Goal: Task Accomplishment & Management: Complete application form

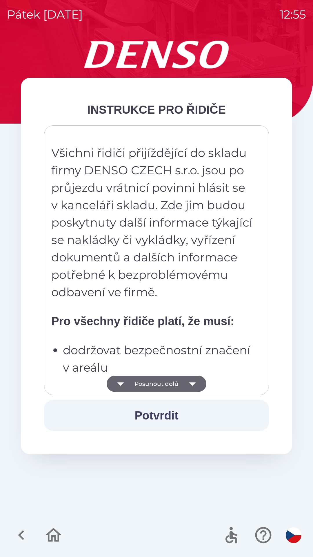
click at [164, 413] on button "Potvrdit" at bounding box center [156, 414] width 225 height 31
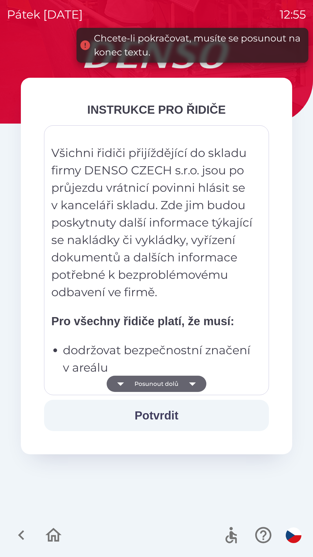
click at [184, 387] on icon "button" at bounding box center [192, 383] width 16 height 16
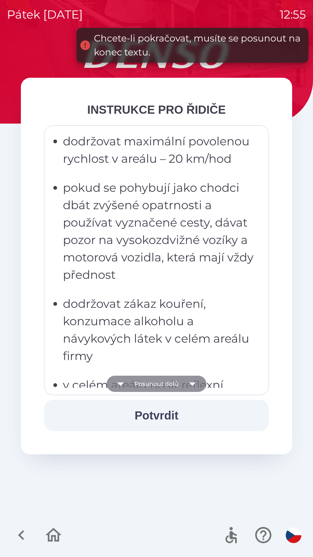
click at [195, 383] on icon "button" at bounding box center [192, 383] width 16 height 16
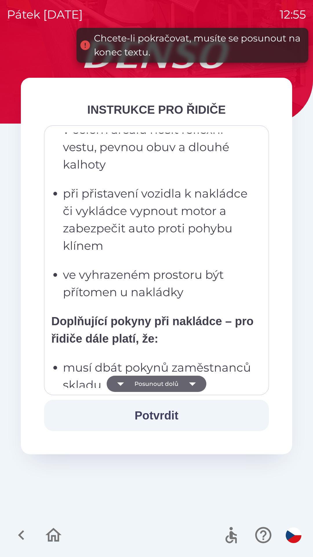
click at [193, 385] on icon "button" at bounding box center [192, 383] width 16 height 16
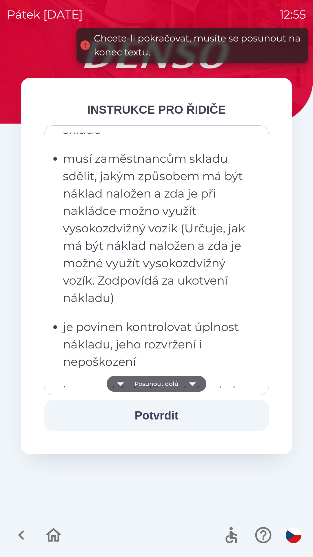
click at [199, 386] on icon "button" at bounding box center [192, 383] width 16 height 16
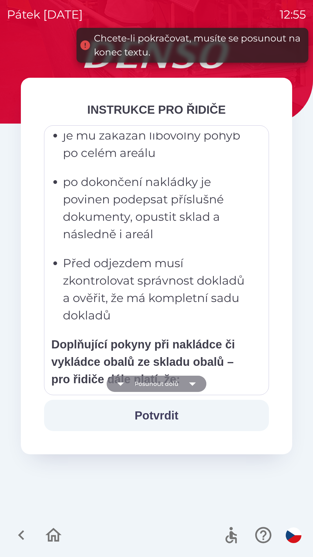
click at [195, 385] on icon "button" at bounding box center [192, 383] width 16 height 16
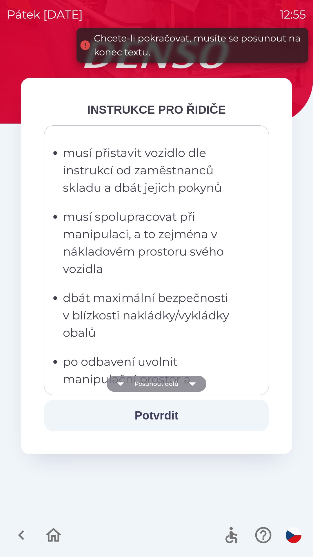
click at [197, 384] on icon "button" at bounding box center [192, 383] width 16 height 16
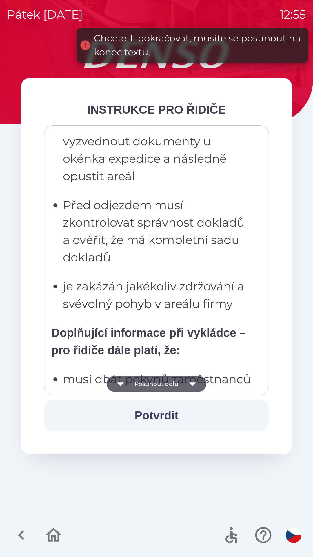
click at [195, 384] on icon "button" at bounding box center [192, 383] width 16 height 16
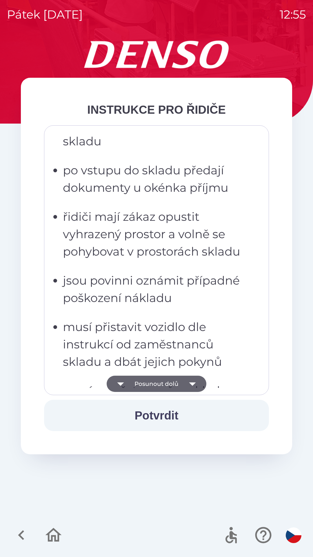
click at [193, 382] on icon "button" at bounding box center [192, 383] width 16 height 16
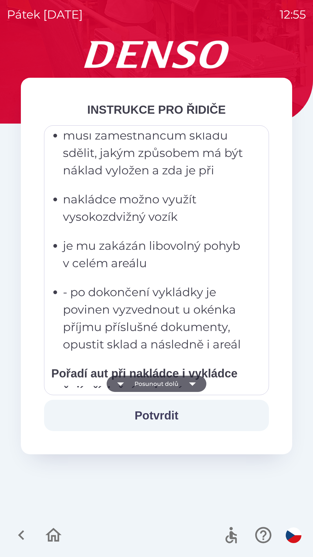
click at [198, 379] on icon "button" at bounding box center [192, 383] width 16 height 16
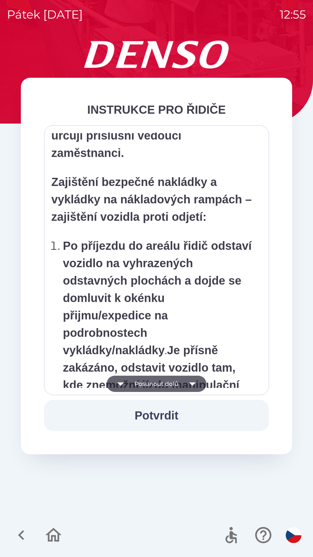
click at [197, 382] on icon "button" at bounding box center [192, 383] width 16 height 16
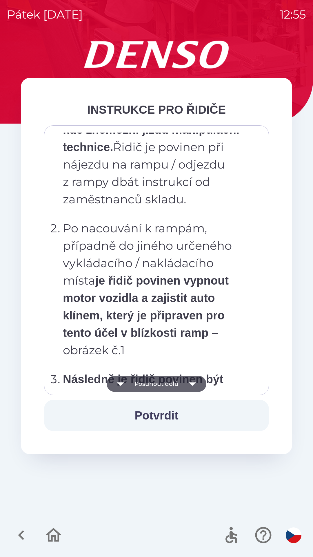
click at [198, 385] on icon "button" at bounding box center [192, 383] width 16 height 16
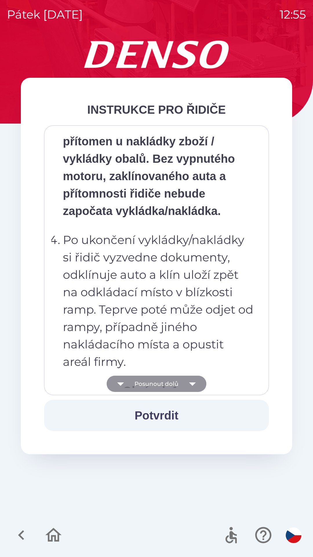
click at [195, 384] on icon "button" at bounding box center [192, 383] width 16 height 16
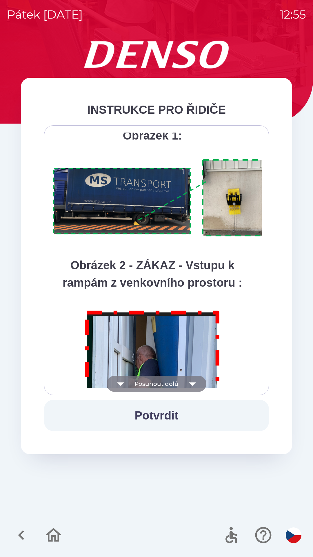
click at [193, 382] on icon "button" at bounding box center [192, 383] width 7 height 3
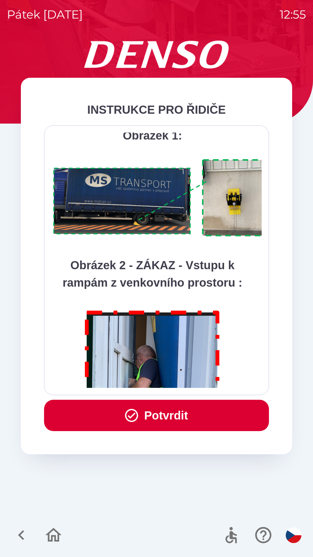
scroll to position [3258, 0]
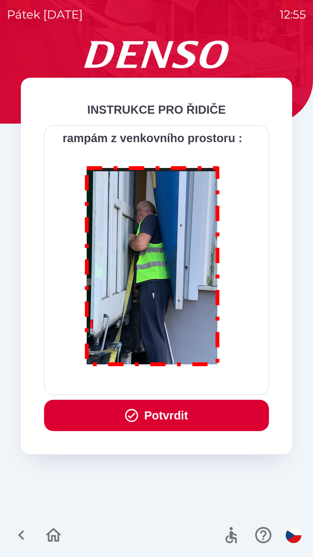
click at [195, 381] on div "Všichni řidiči přijíždějící do skladu firmy DENSO CZECH s.r.o. jsou po průjezdu…" at bounding box center [156, 259] width 210 height 255
click at [167, 415] on button "Potvrdit" at bounding box center [156, 414] width 225 height 31
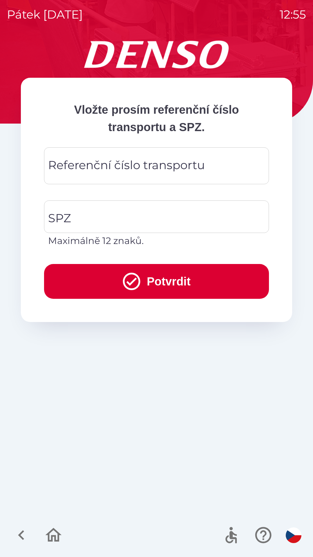
click at [207, 170] on input "Referenční číslo transportu" at bounding box center [156, 165] width 211 height 23
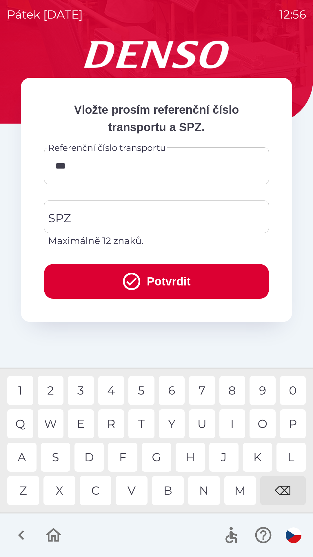
click at [264, 421] on div "O" at bounding box center [263, 423] width 26 height 29
click at [175, 390] on div "6" at bounding box center [172, 390] width 26 height 29
click at [233, 390] on div "8" at bounding box center [232, 390] width 26 height 29
type input "**********"
click at [264, 387] on div "9" at bounding box center [263, 390] width 26 height 29
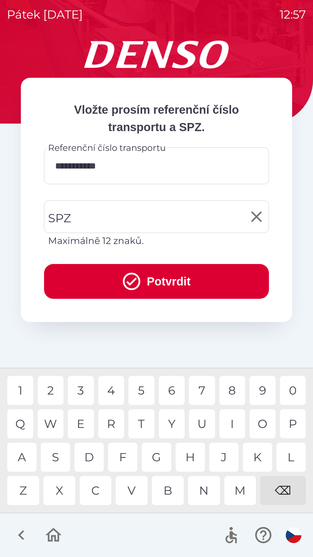
click at [98, 217] on input "SPZ" at bounding box center [152, 216] width 211 height 27
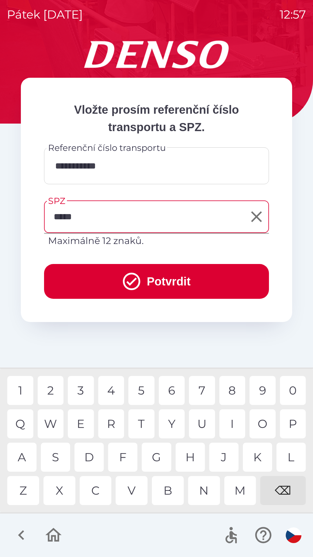
click at [81, 388] on div "3" at bounding box center [81, 390] width 26 height 29
click at [260, 389] on div "9" at bounding box center [263, 390] width 26 height 29
type input "*******"
click at [167, 278] on button "Potvrdit" at bounding box center [156, 281] width 225 height 35
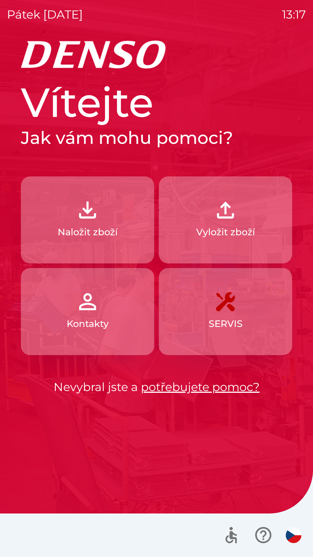
click at [103, 215] on button "Naložit zboží" at bounding box center [87, 219] width 133 height 87
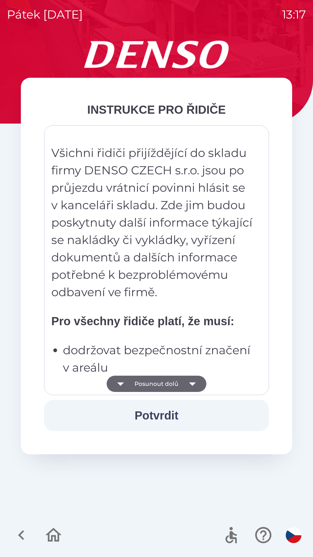
click at [181, 334] on div "Všichni řidiči přijíždějící do skladu firmy DENSO CZECH s.r.o. jsou po průjezdu…" at bounding box center [156, 259] width 210 height 255
click at [177, 297] on p "Všichni řidiči přijíždějící do skladu firmy DENSO CZECH s.r.o. jsou po průjezdu…" at bounding box center [152, 222] width 202 height 157
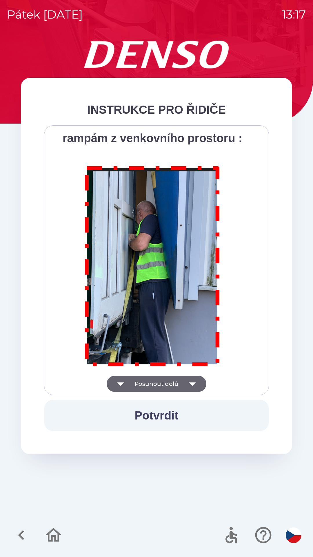
scroll to position [3258, 0]
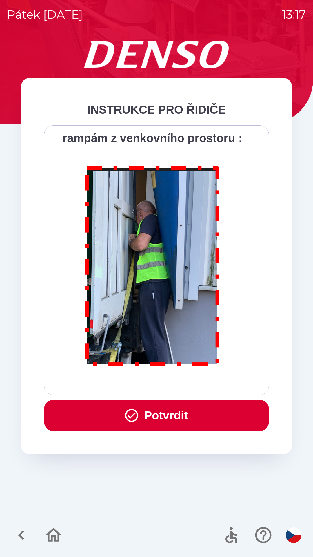
click at [193, 410] on button "Potvrdit" at bounding box center [156, 414] width 225 height 31
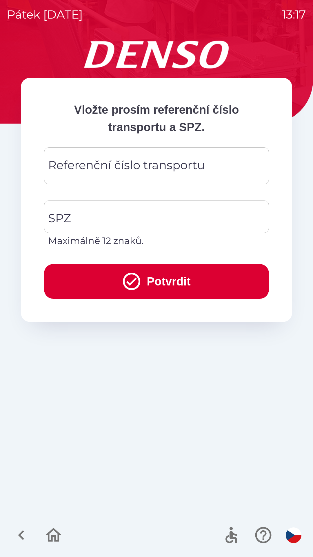
click at [110, 159] on div "Referenční číslo transportu Referenční číslo transportu" at bounding box center [156, 165] width 225 height 37
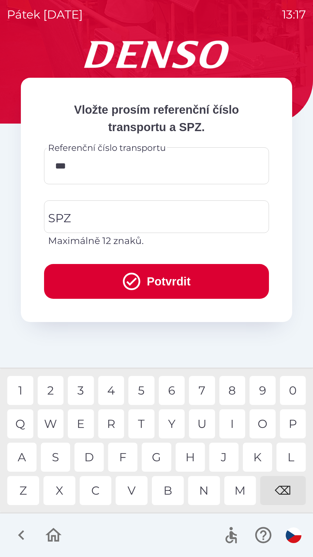
click at [176, 389] on div "6" at bounding box center [172, 390] width 26 height 29
click at [52, 388] on div "2" at bounding box center [51, 390] width 26 height 29
type input "******"
click at [97, 212] on input "SPZ" at bounding box center [152, 216] width 211 height 27
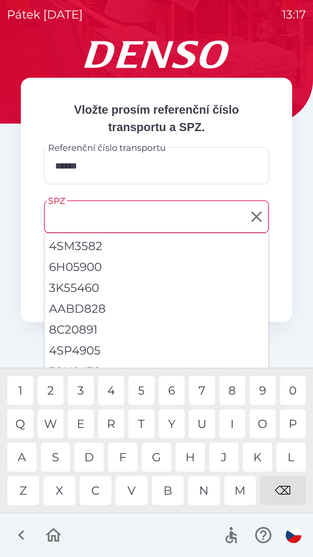
click at [86, 350] on li "4SP4905" at bounding box center [156, 350] width 224 height 21
type input "*******"
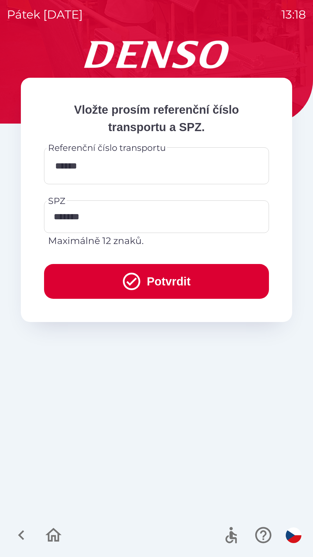
click at [175, 283] on button "Potvrdit" at bounding box center [156, 281] width 225 height 35
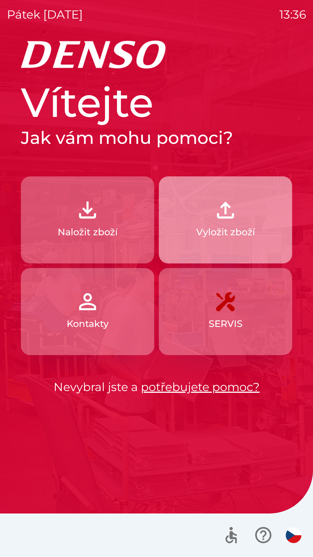
click at [226, 225] on button "Vyložit zboží" at bounding box center [225, 219] width 133 height 87
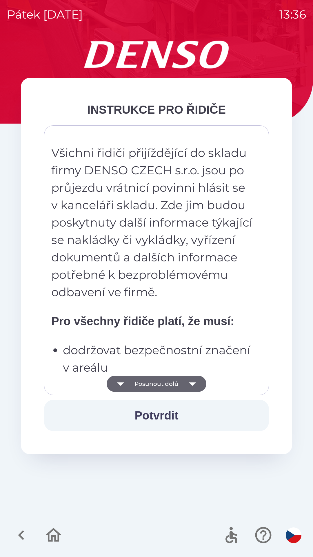
click at [166, 418] on button "Potvrdit" at bounding box center [156, 414] width 225 height 31
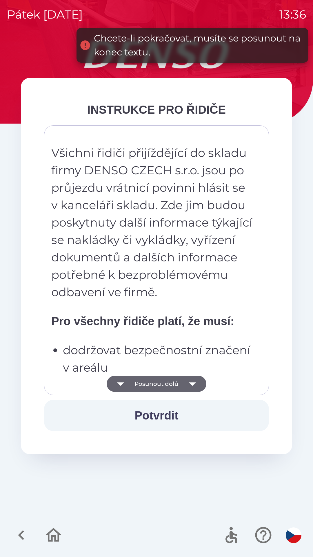
click at [166, 384] on button "Posunout dolů" at bounding box center [157, 383] width 100 height 16
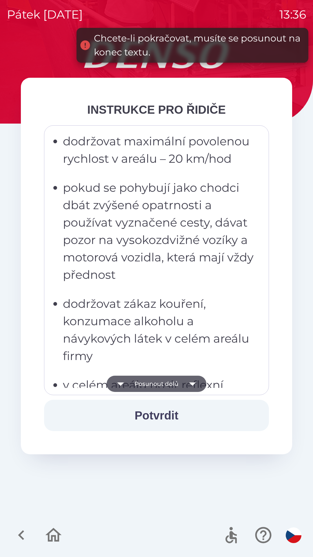
click at [157, 384] on button "Posunout dolů" at bounding box center [157, 383] width 100 height 16
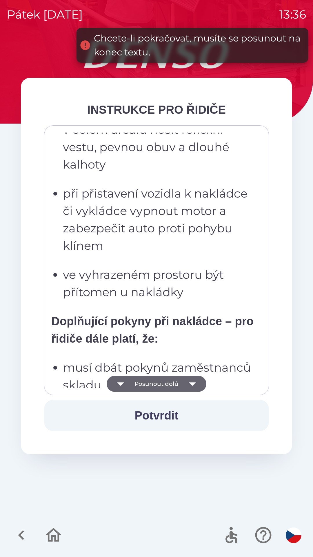
click at [173, 386] on button "Posunout dolů" at bounding box center [157, 383] width 100 height 16
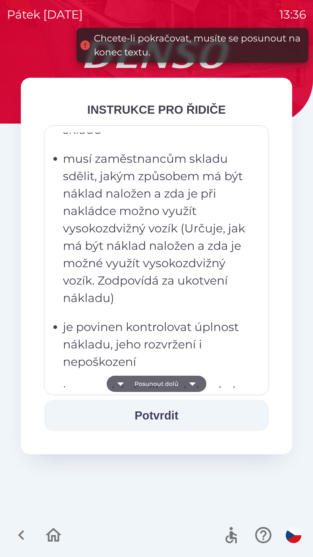
click at [169, 385] on button "Posunout dolů" at bounding box center [157, 383] width 100 height 16
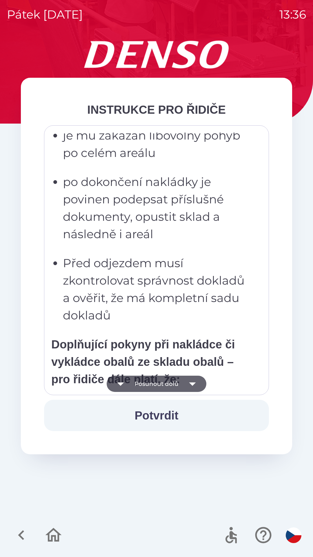
click at [163, 381] on button "Posunout dolů" at bounding box center [157, 383] width 100 height 16
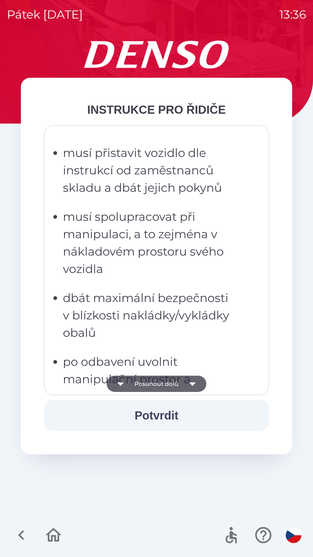
click at [169, 383] on button "Posunout dolů" at bounding box center [157, 383] width 100 height 16
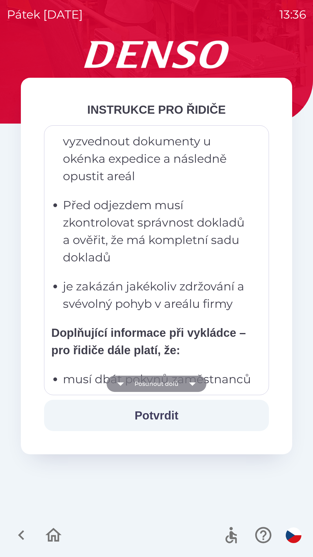
click at [172, 384] on button "Posunout dolů" at bounding box center [157, 383] width 100 height 16
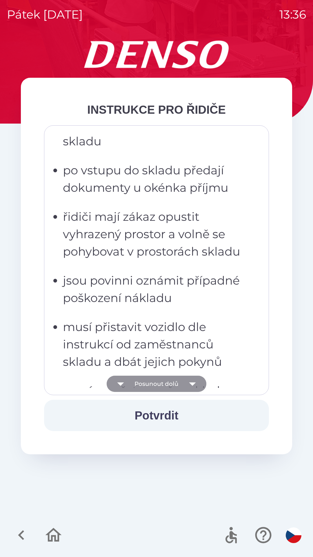
click at [171, 387] on button "Posunout dolů" at bounding box center [157, 383] width 100 height 16
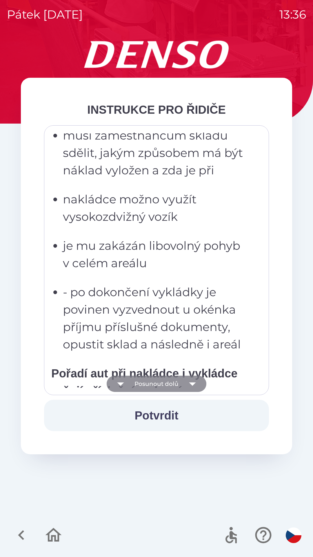
click at [169, 384] on button "Posunout dolů" at bounding box center [157, 383] width 100 height 16
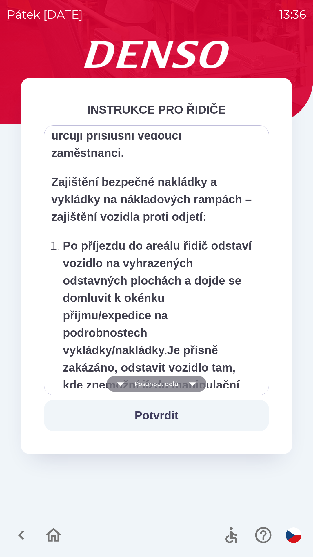
click at [164, 383] on button "Posunout dolů" at bounding box center [157, 383] width 100 height 16
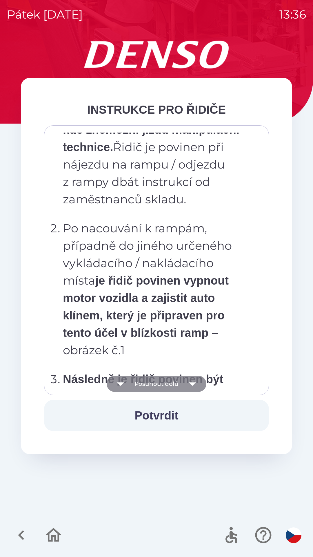
click at [159, 382] on button "Posunout dolů" at bounding box center [157, 383] width 100 height 16
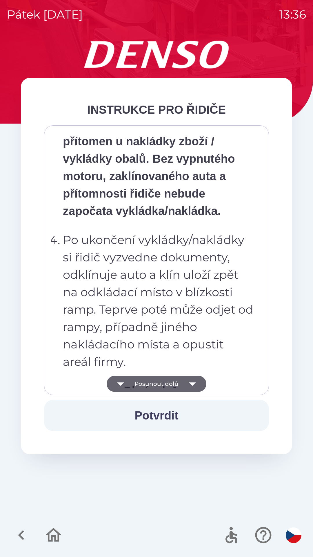
click at [157, 383] on button "Posunout dolů" at bounding box center [157, 383] width 100 height 16
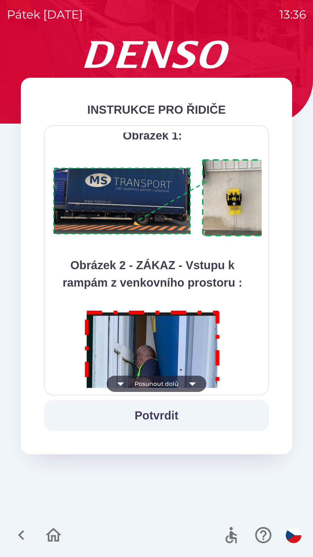
click at [158, 381] on button "Posunout dolů" at bounding box center [157, 383] width 100 height 16
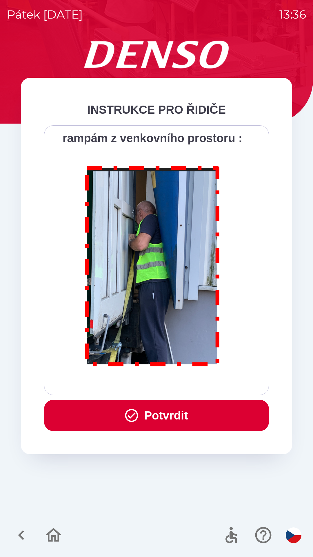
click at [159, 381] on div "Všichni řidiči přijíždějící do skladu firmy DENSO CZECH s.r.o. jsou po průjezdu…" at bounding box center [156, 259] width 210 height 255
click at [184, 415] on button "Potvrdit" at bounding box center [156, 414] width 225 height 31
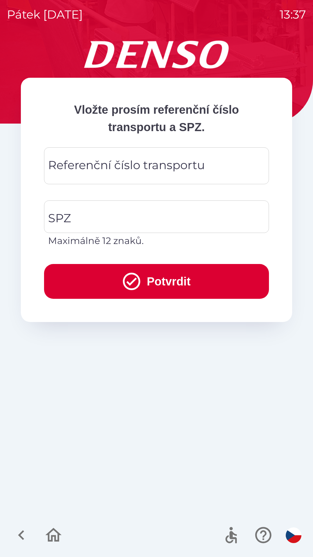
click at [161, 172] on div "Referenční číslo transportu Referenční číslo transportu" at bounding box center [156, 165] width 225 height 37
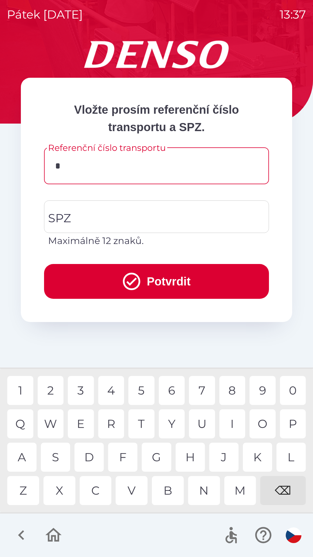
click at [58, 394] on div "2" at bounding box center [51, 390] width 26 height 29
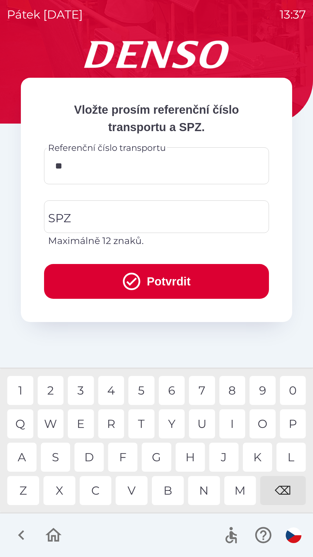
click at [26, 390] on div "1" at bounding box center [20, 390] width 26 height 29
click at [231, 392] on div "8" at bounding box center [232, 390] width 26 height 29
click at [25, 391] on div "1" at bounding box center [20, 390] width 26 height 29
click at [84, 391] on div "3" at bounding box center [81, 390] width 26 height 29
click at [228, 390] on div "8" at bounding box center [232, 390] width 26 height 29
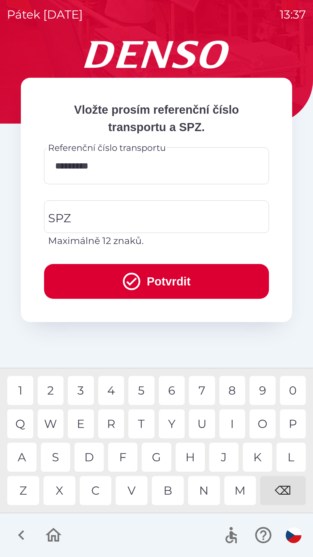
type input "**********"
click at [113, 222] on input "SPZ" at bounding box center [152, 216] width 211 height 27
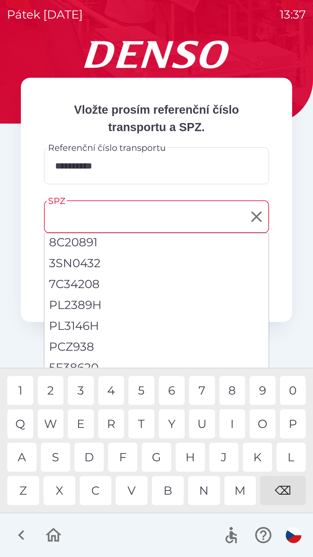
scroll to position [0, 0]
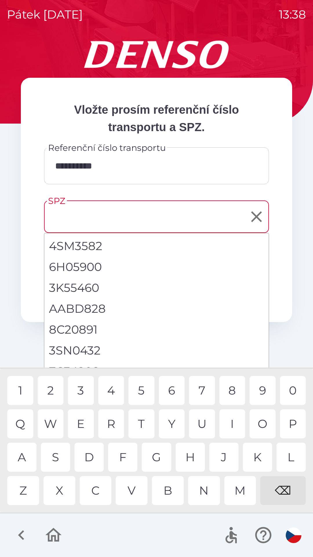
click at [97, 220] on input "SPZ" at bounding box center [152, 216] width 211 height 27
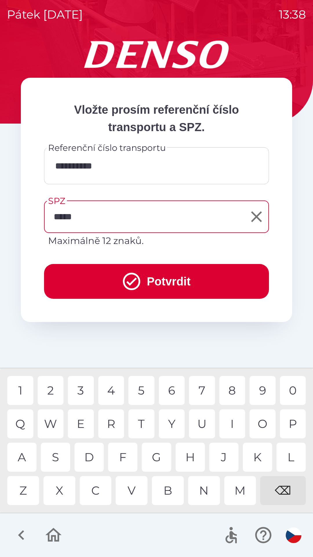
click at [22, 389] on div "1" at bounding box center [20, 390] width 26 height 29
type input "*******"
click at [157, 282] on button "Potvrdit" at bounding box center [156, 281] width 225 height 35
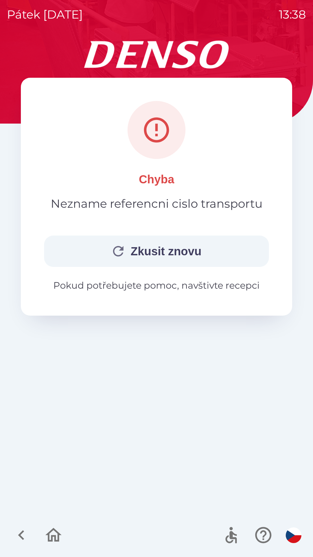
click at [120, 249] on icon "button" at bounding box center [118, 251] width 10 height 10
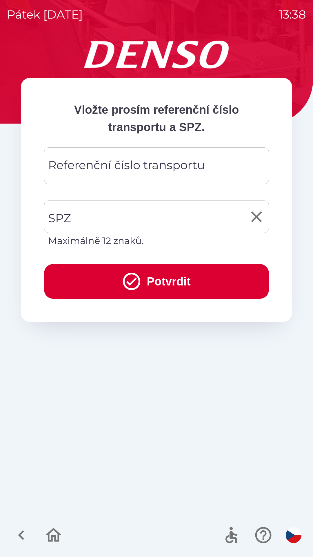
click at [117, 218] on input "SPZ" at bounding box center [152, 216] width 211 height 27
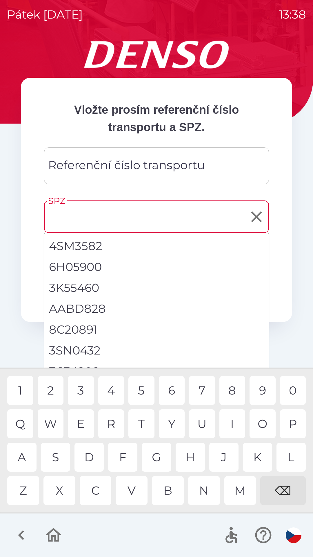
click at [103, 219] on input "SPZ" at bounding box center [152, 216] width 211 height 27
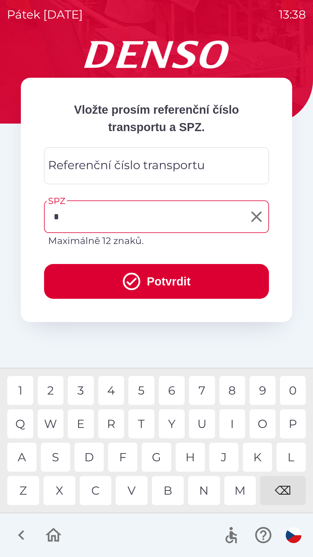
click at [82, 391] on div "3" at bounding box center [81, 390] width 26 height 29
click at [25, 461] on div "A" at bounding box center [21, 456] width 29 height 29
click at [114, 396] on div "4" at bounding box center [111, 390] width 26 height 29
click at [26, 392] on div "1" at bounding box center [20, 390] width 26 height 29
type input "*******"
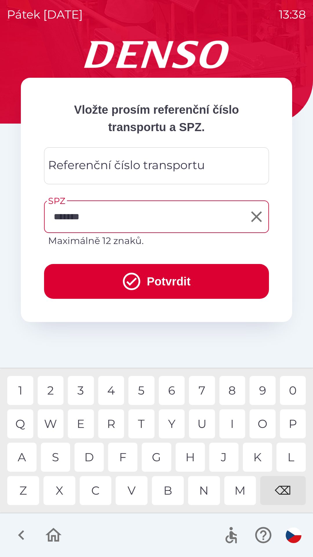
click at [292, 390] on div "0" at bounding box center [293, 390] width 26 height 29
click at [166, 279] on button "Potvrdit" at bounding box center [156, 281] width 225 height 35
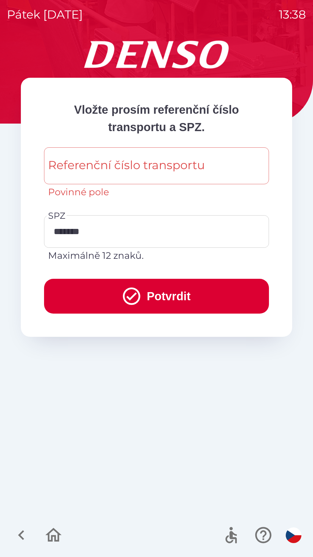
click at [160, 293] on button "Potvrdit" at bounding box center [156, 296] width 225 height 35
click at [160, 285] on button "Potvrdit" at bounding box center [156, 296] width 225 height 35
click at [153, 293] on button "Potvrdit" at bounding box center [156, 296] width 225 height 35
click at [28, 533] on icon "button" at bounding box center [21, 534] width 19 height 19
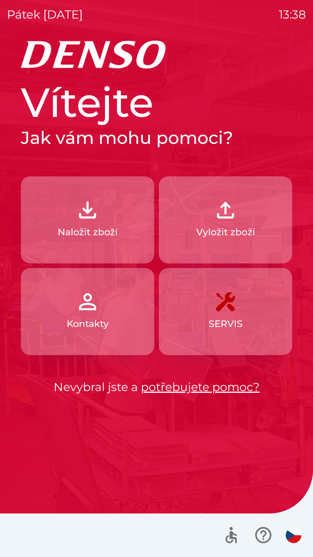
click at [229, 223] on button "Vyložit zboží" at bounding box center [225, 219] width 133 height 87
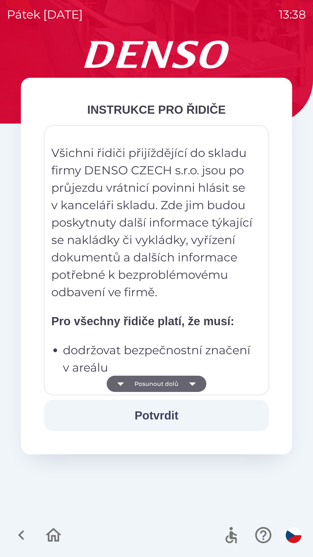
click at [161, 413] on button "Potvrdit" at bounding box center [156, 414] width 225 height 31
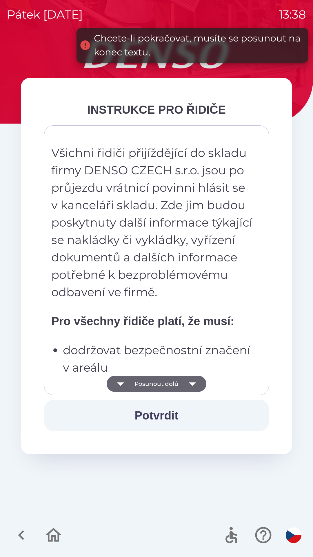
click at [172, 385] on button "Posunout dolů" at bounding box center [157, 383] width 100 height 16
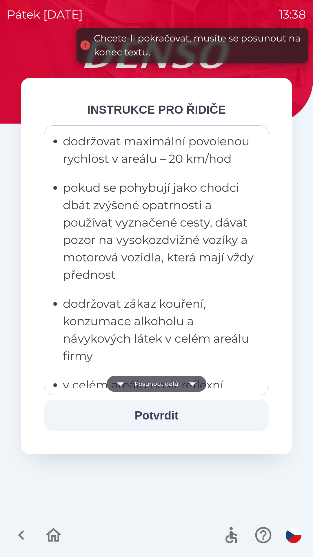
click at [173, 386] on button "Posunout dolů" at bounding box center [157, 383] width 100 height 16
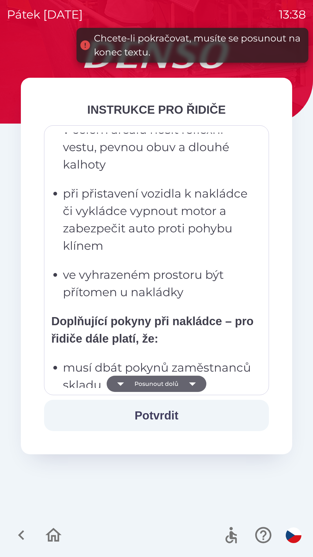
click at [175, 383] on button "Posunout dolů" at bounding box center [157, 383] width 100 height 16
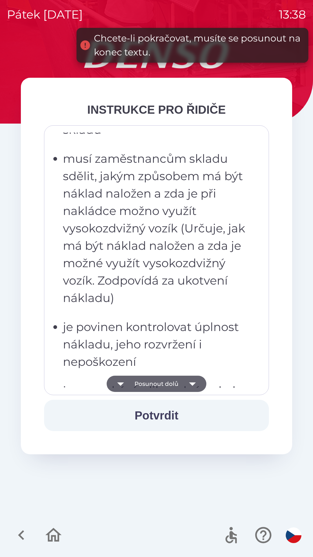
click at [174, 381] on button "Posunout dolů" at bounding box center [157, 383] width 100 height 16
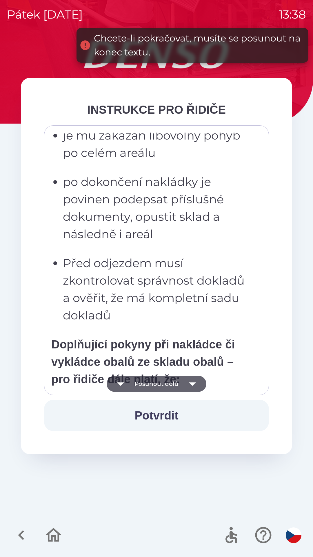
click at [172, 381] on button "Posunout dolů" at bounding box center [157, 383] width 100 height 16
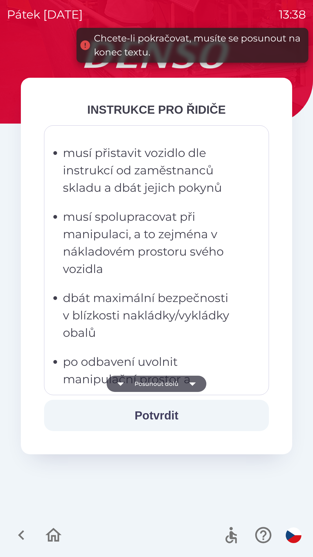
click at [172, 379] on button "Posunout dolů" at bounding box center [157, 383] width 100 height 16
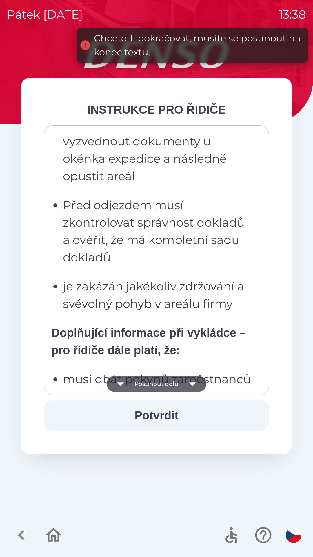
click at [173, 381] on button "Posunout dolů" at bounding box center [157, 383] width 100 height 16
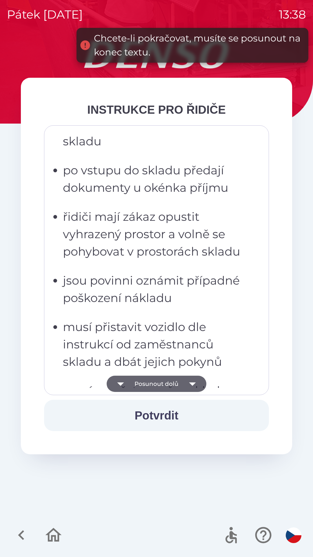
click at [176, 382] on button "Posunout dolů" at bounding box center [157, 383] width 100 height 16
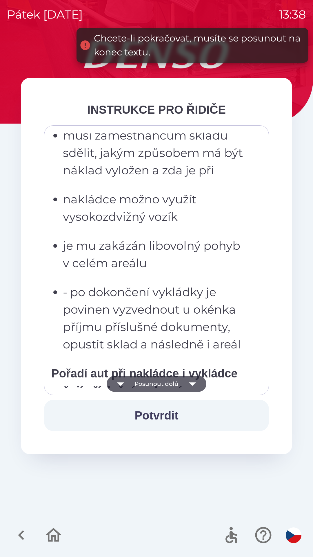
click at [175, 382] on button "Posunout dolů" at bounding box center [157, 383] width 100 height 16
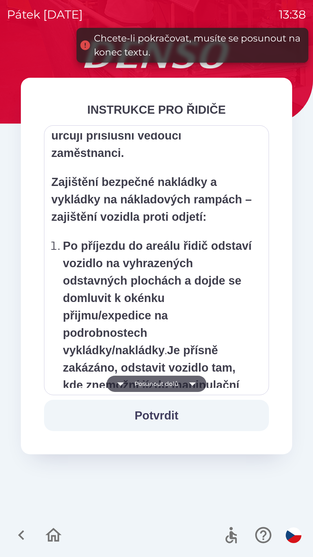
click at [173, 383] on button "Posunout dolů" at bounding box center [157, 383] width 100 height 16
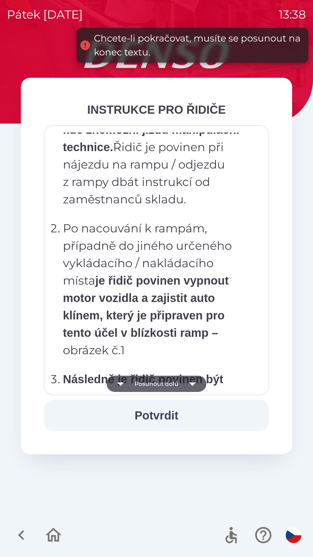
click at [173, 381] on button "Posunout dolů" at bounding box center [157, 383] width 100 height 16
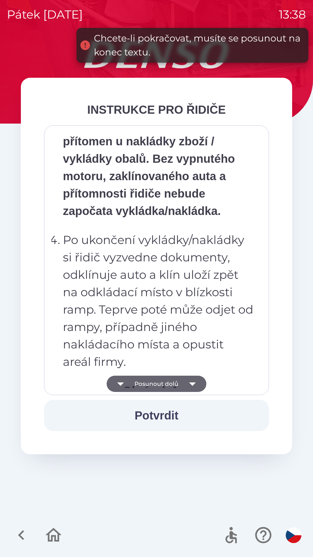
click at [172, 380] on button "Posunout dolů" at bounding box center [157, 383] width 100 height 16
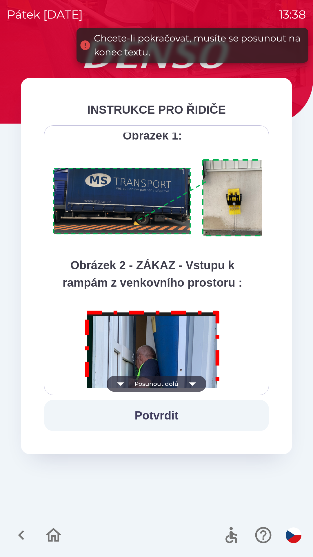
click at [171, 380] on button "Posunout dolů" at bounding box center [157, 383] width 100 height 16
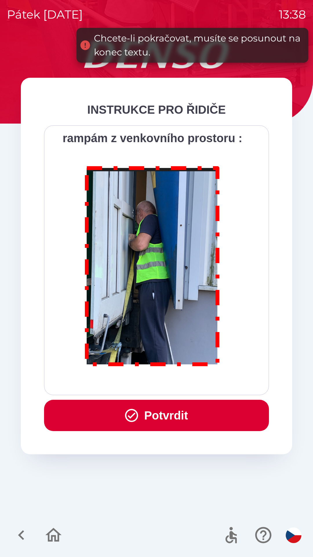
click at [170, 380] on div "Všichni řidiči přijíždějící do skladu firmy DENSO CZECH s.r.o. jsou po průjezdu…" at bounding box center [156, 259] width 210 height 255
click at [169, 379] on div "Všichni řidiči přijíždějící do skladu firmy DENSO CZECH s.r.o. jsou po průjezdu…" at bounding box center [156, 259] width 210 height 255
click at [152, 414] on button "Potvrdit" at bounding box center [156, 414] width 225 height 31
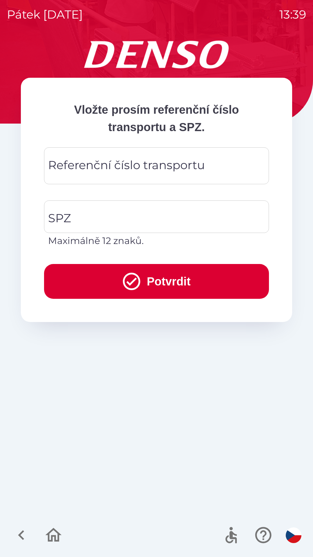
click at [148, 175] on input "Referenční číslo transportu" at bounding box center [156, 165] width 211 height 23
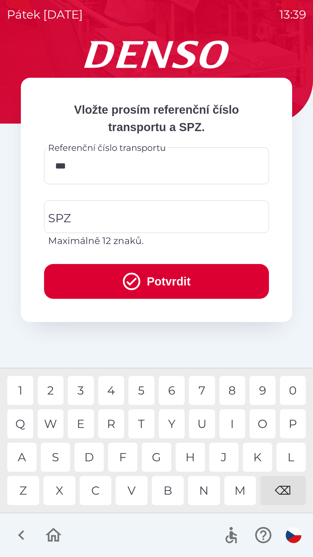
click at [232, 390] on div "8" at bounding box center [232, 390] width 26 height 29
click at [85, 391] on div "3" at bounding box center [81, 390] width 26 height 29
click at [232, 390] on div "8" at bounding box center [232, 390] width 26 height 29
click at [296, 395] on div "0" at bounding box center [293, 390] width 26 height 29
type input "**********"
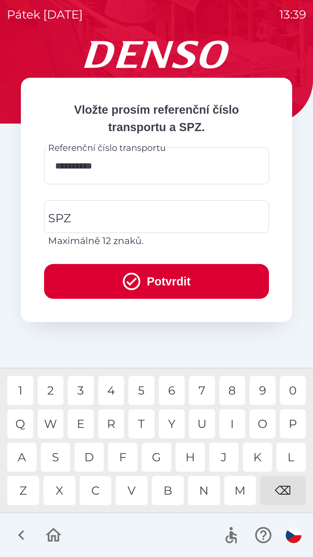
click at [162, 281] on button "Potvrdit" at bounding box center [156, 281] width 225 height 35
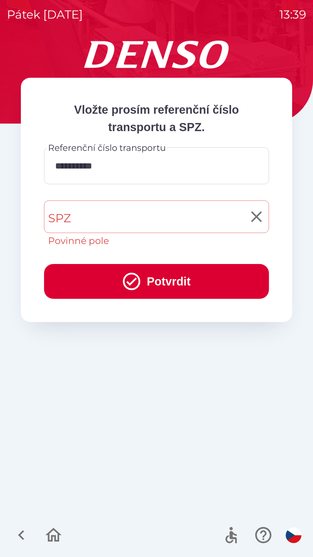
click at [118, 222] on input "SPZ" at bounding box center [152, 216] width 211 height 27
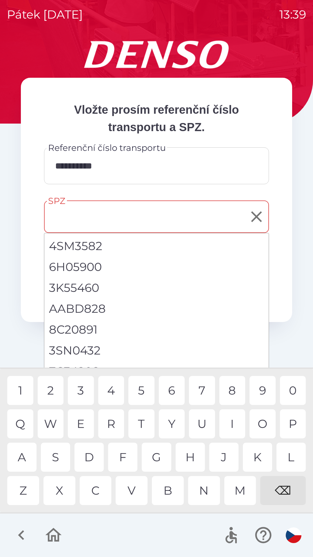
click at [102, 221] on input "SPZ" at bounding box center [152, 216] width 211 height 27
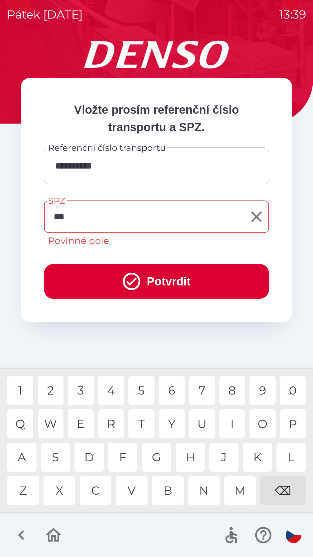
click at [234, 484] on div "M" at bounding box center [240, 490] width 32 height 29
click at [142, 393] on div "5" at bounding box center [141, 390] width 26 height 29
click at [232, 392] on div "8" at bounding box center [232, 390] width 26 height 29
click at [205, 394] on div "7" at bounding box center [202, 390] width 26 height 29
type input "*******"
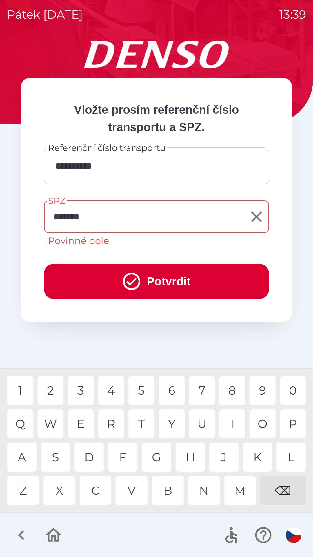
click at [52, 388] on div "2" at bounding box center [51, 390] width 26 height 29
click at [148, 284] on button "Potvrdit" at bounding box center [156, 281] width 225 height 35
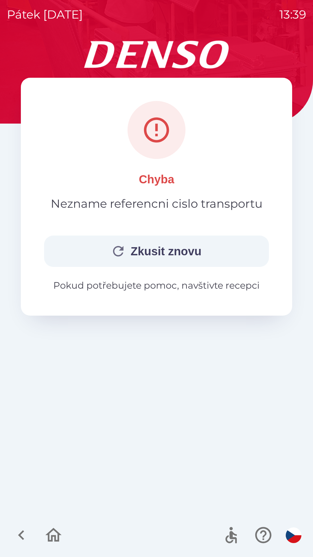
click at [169, 248] on button "Zkusit znovu" at bounding box center [156, 250] width 225 height 31
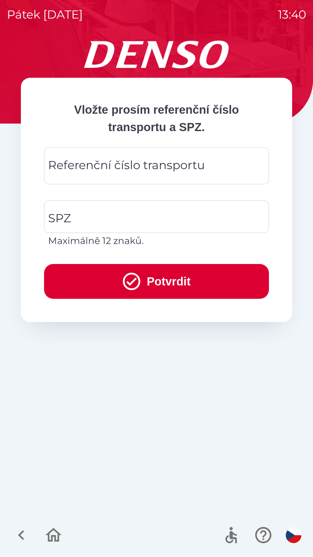
click at [146, 165] on div "Referenční číslo transportu Referenční číslo transportu" at bounding box center [156, 165] width 225 height 37
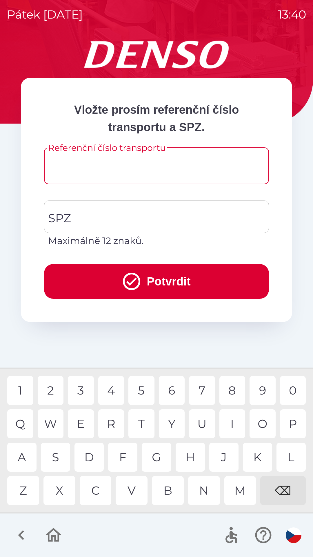
click at [136, 170] on input "Referenční číslo transportu" at bounding box center [156, 165] width 211 height 23
click at [140, 171] on input "Referenční číslo transportu" at bounding box center [156, 165] width 211 height 23
click at [52, 393] on div "2" at bounding box center [51, 390] width 26 height 29
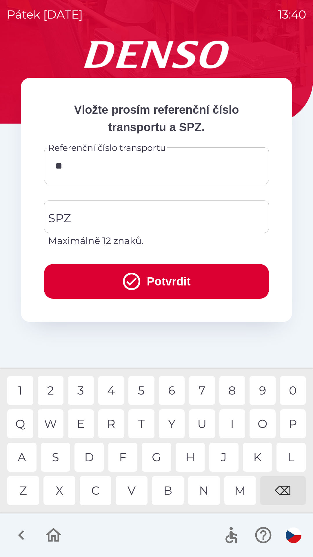
click at [20, 393] on div "1" at bounding box center [20, 390] width 26 height 29
click at [85, 390] on div "3" at bounding box center [81, 390] width 26 height 29
click at [104, 169] on input "******" at bounding box center [156, 165] width 211 height 23
click at [286, 489] on div "⌫" at bounding box center [283, 490] width 46 height 29
click at [294, 390] on div "0" at bounding box center [293, 390] width 26 height 29
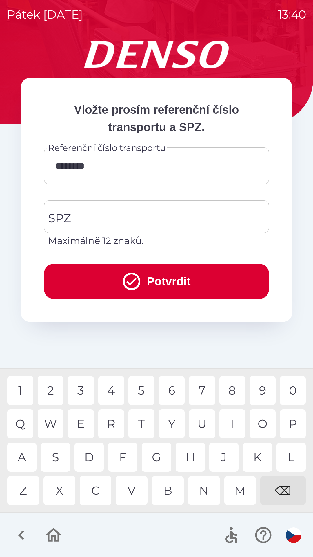
click at [55, 390] on div "2" at bounding box center [51, 390] width 26 height 29
click at [141, 392] on div "5" at bounding box center [141, 390] width 26 height 29
type input "**********"
click at [121, 214] on input "SPZ" at bounding box center [152, 216] width 211 height 27
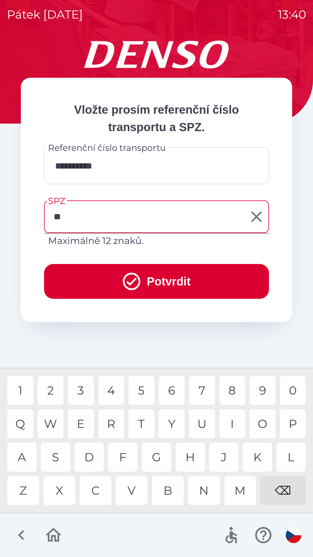
click at [27, 457] on div "A" at bounding box center [21, 456] width 29 height 29
click at [232, 421] on div "I" at bounding box center [232, 423] width 26 height 29
click at [112, 391] on div "4" at bounding box center [111, 390] width 26 height 29
type input "*******"
click at [140, 288] on button "Potvrdit" at bounding box center [156, 281] width 225 height 35
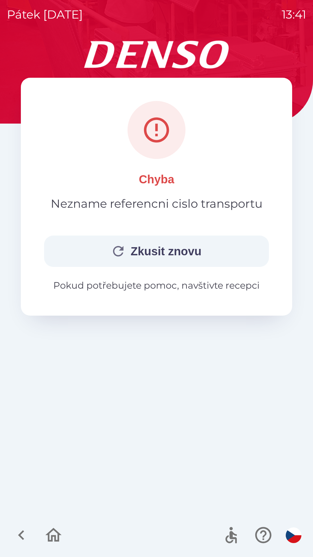
click at [170, 291] on p "Pokud potřebujete pomoc, navštivte recepci" at bounding box center [156, 285] width 225 height 14
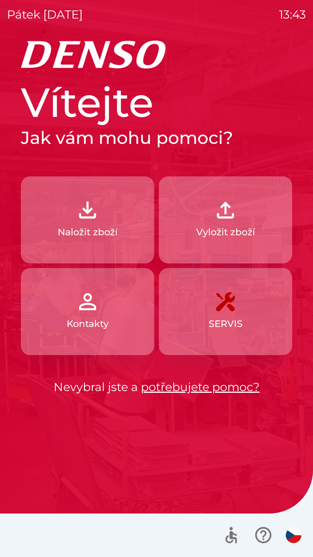
click at [111, 313] on button "Kontakty" at bounding box center [87, 311] width 133 height 87
click at [226, 222] on img "button" at bounding box center [226, 210] width 26 height 26
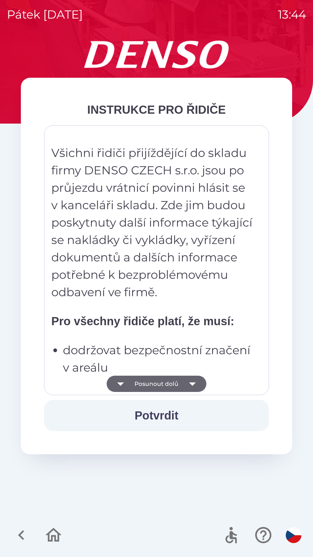
click at [152, 383] on button "Posunout dolů" at bounding box center [157, 383] width 100 height 16
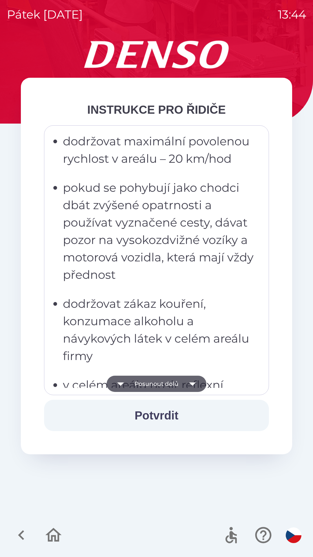
click at [151, 388] on button "Posunout dolů" at bounding box center [157, 383] width 100 height 16
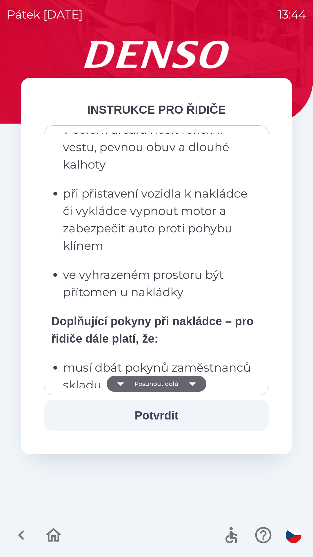
click at [148, 385] on button "Posunout dolů" at bounding box center [157, 383] width 100 height 16
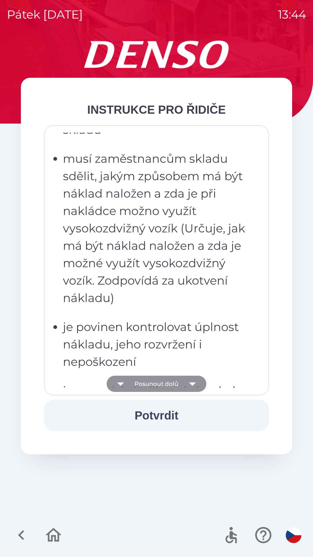
click at [150, 390] on button "Posunout dolů" at bounding box center [157, 383] width 100 height 16
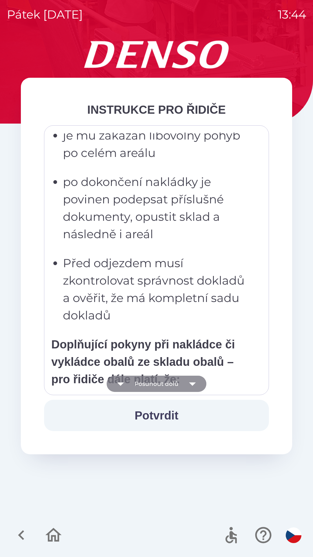
click at [148, 383] on button "Posunout dolů" at bounding box center [157, 383] width 100 height 16
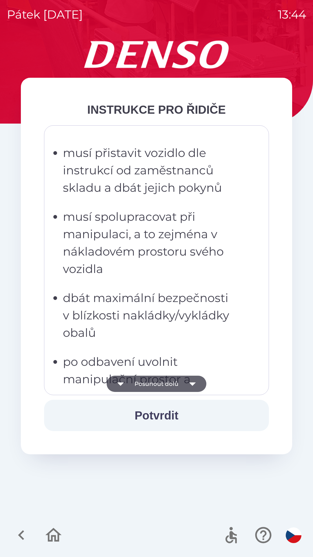
click at [148, 385] on button "Posunout dolů" at bounding box center [157, 383] width 100 height 16
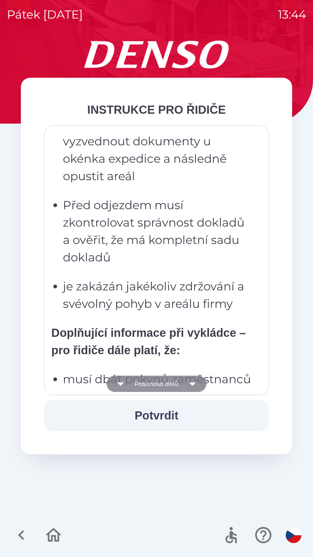
click at [148, 385] on button "Posunout dolů" at bounding box center [157, 383] width 100 height 16
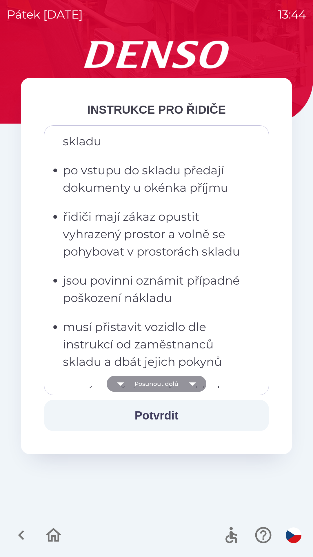
click at [147, 389] on button "Posunout dolů" at bounding box center [157, 383] width 100 height 16
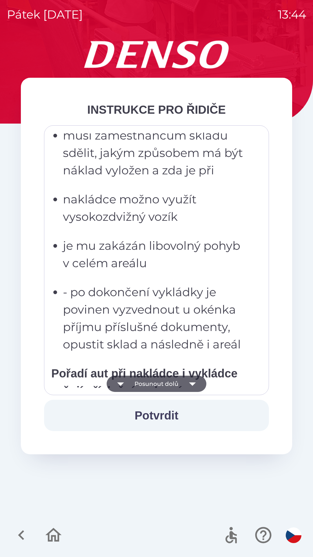
click at [147, 387] on button "Posunout dolů" at bounding box center [157, 383] width 100 height 16
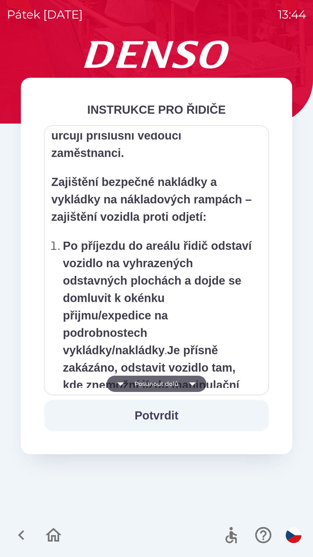
click at [148, 390] on button "Posunout dolů" at bounding box center [157, 383] width 100 height 16
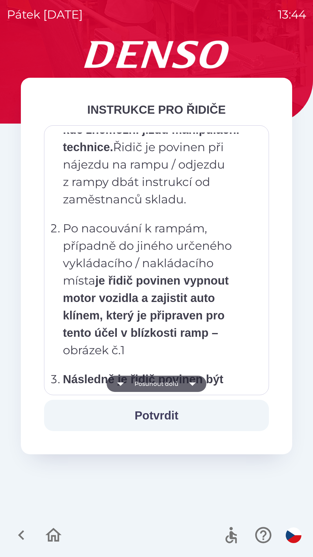
click at [145, 386] on button "Posunout dolů" at bounding box center [157, 383] width 100 height 16
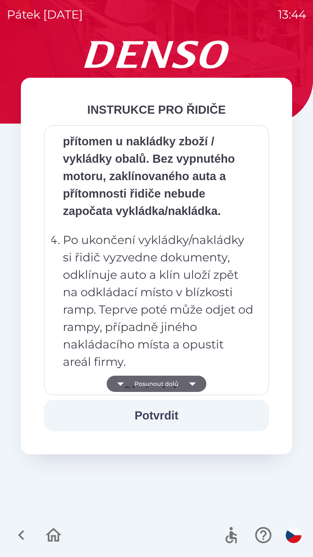
click at [146, 391] on button "Posunout dolů" at bounding box center [157, 383] width 100 height 16
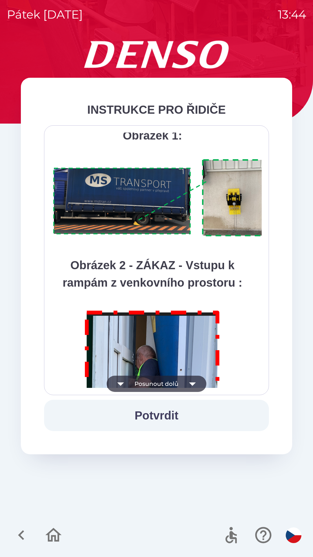
click at [144, 388] on button "Posunout dolů" at bounding box center [157, 383] width 100 height 16
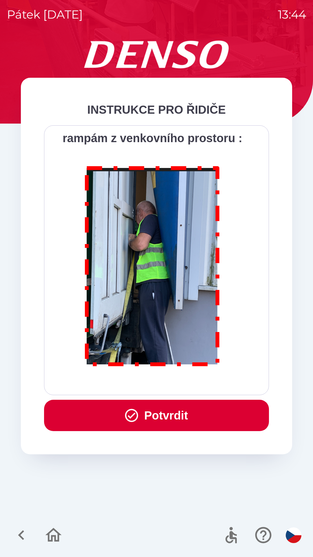
click at [150, 420] on button "Potvrdit" at bounding box center [156, 414] width 225 height 31
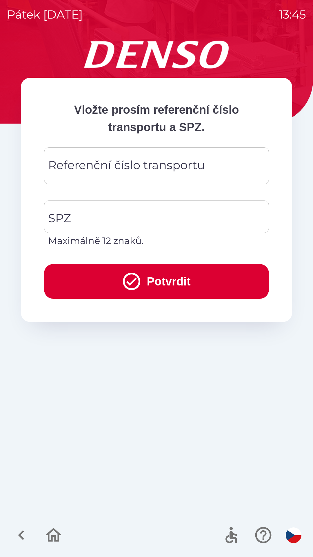
click at [127, 163] on div "Referenční číslo transportu Referenční číslo transportu" at bounding box center [156, 165] width 225 height 37
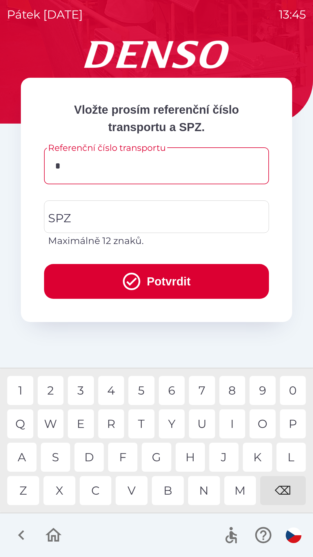
click at [101, 490] on div "C" at bounding box center [96, 490] width 32 height 29
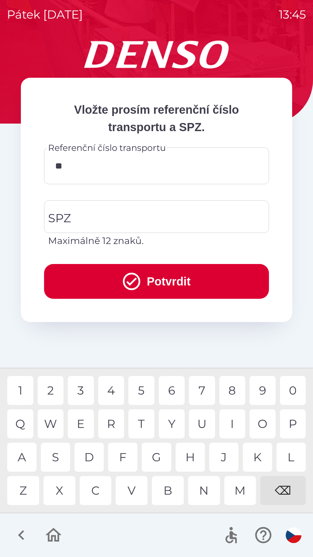
click at [24, 454] on div "A" at bounding box center [21, 456] width 29 height 29
click at [22, 454] on div "A" at bounding box center [21, 456] width 29 height 29
click at [147, 392] on div "5" at bounding box center [141, 390] width 26 height 29
type input "**********"
click at [126, 219] on input "SPZ" at bounding box center [152, 216] width 211 height 27
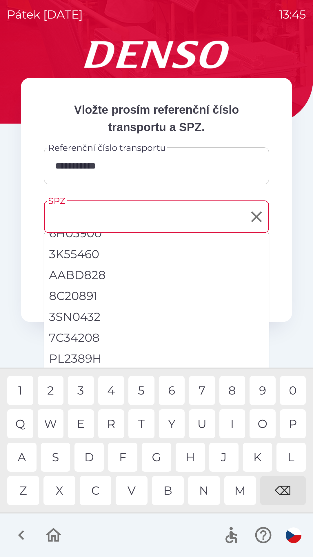
scroll to position [0, 0]
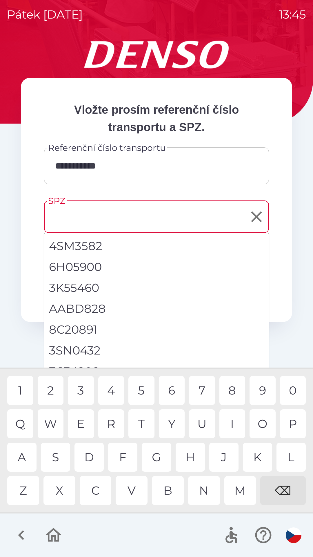
click at [88, 222] on input "SPZ" at bounding box center [152, 216] width 211 height 27
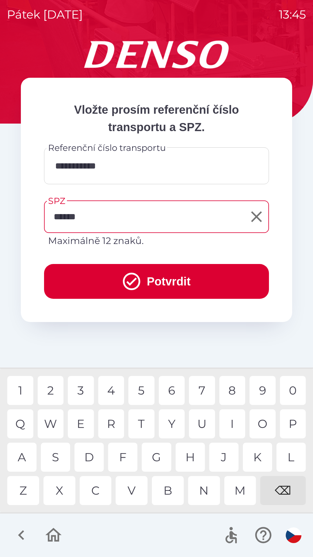
type input "*******"
click at [297, 386] on div "0" at bounding box center [293, 390] width 26 height 29
click at [168, 276] on button "Potvrdit" at bounding box center [156, 281] width 225 height 35
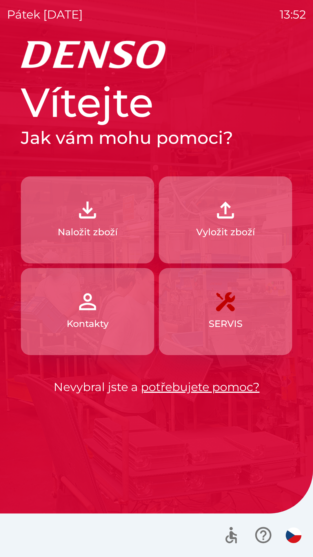
click at [295, 540] on img "button" at bounding box center [294, 535] width 16 height 16
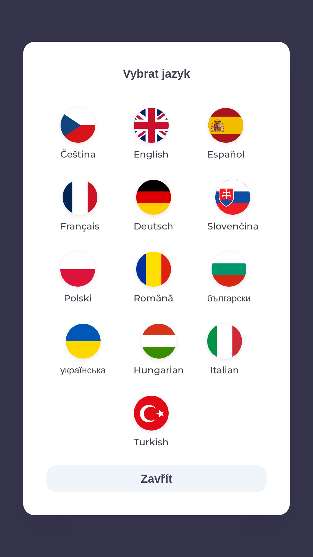
click at [94, 337] on img "button" at bounding box center [83, 340] width 35 height 35
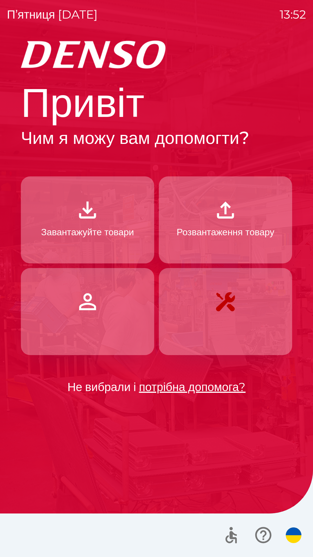
click at [108, 225] on p "Завантажуйте товари" at bounding box center [87, 232] width 93 height 14
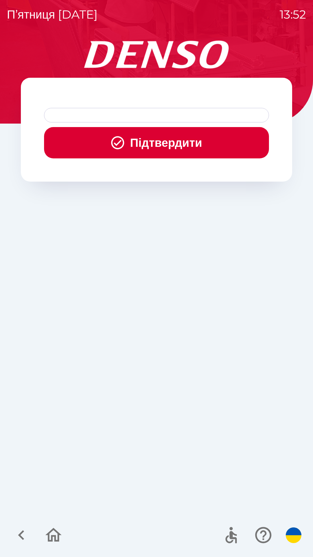
click at [114, 146] on icon "button" at bounding box center [118, 143] width 16 height 16
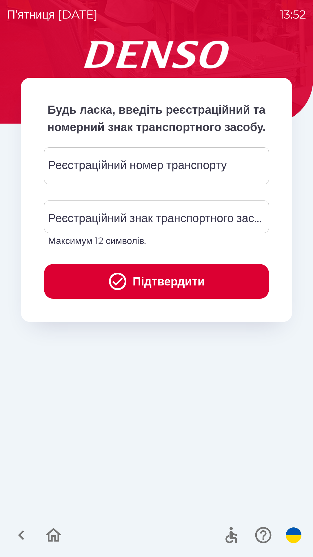
click at [82, 183] on div "Реєстраційний номер транспорту Реєстраційний номер транспорту" at bounding box center [156, 165] width 225 height 37
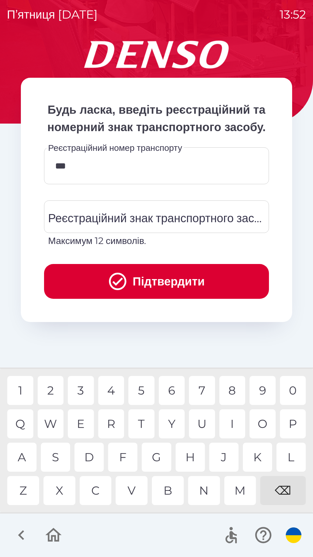
click at [242, 488] on div "M" at bounding box center [240, 490] width 32 height 29
click at [57, 387] on div "2" at bounding box center [51, 390] width 26 height 29
type input "********"
click at [159, 455] on div "G" at bounding box center [156, 456] width 29 height 29
click at [126, 234] on div "Реєстраційний знак транспортного засобу Реєстраційний знак транспортного засобу…" at bounding box center [156, 223] width 225 height 47
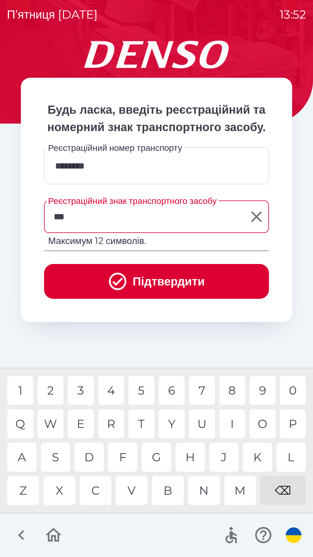
click at [175, 386] on div "6" at bounding box center [172, 390] width 26 height 29
click at [53, 389] on div "2" at bounding box center [51, 390] width 26 height 29
type input "******"
click at [175, 299] on button "Підтвердити" at bounding box center [156, 281] width 225 height 35
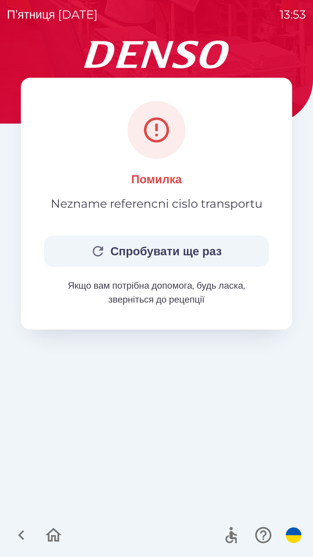
click at [114, 250] on button "Спробувати ще раз" at bounding box center [156, 250] width 225 height 31
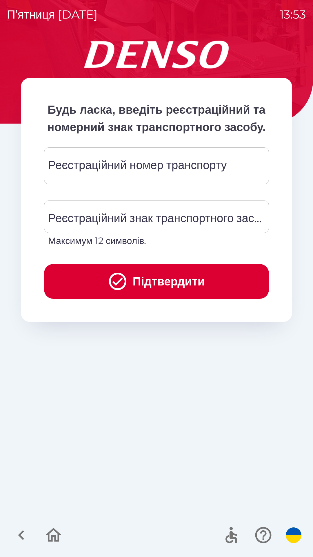
click at [97, 184] on div "Реєстраційний номер транспорту Реєстраційний номер транспорту" at bounding box center [156, 165] width 225 height 37
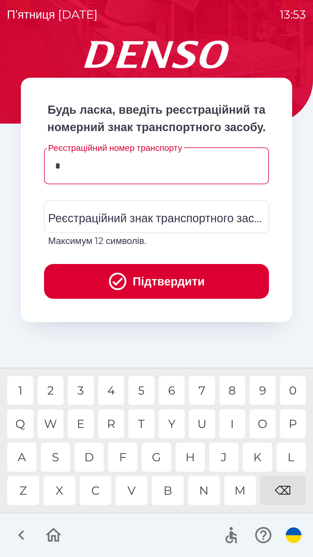
click at [52, 424] on div "W" at bounding box center [51, 423] width 26 height 29
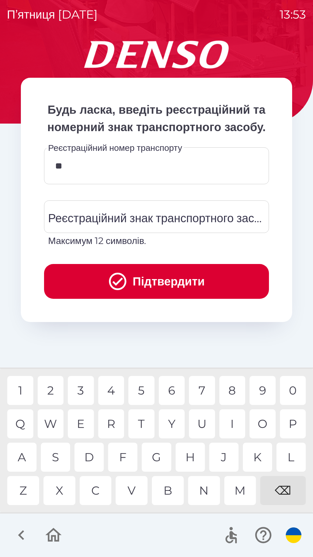
click at [158, 455] on div "G" at bounding box center [156, 456] width 29 height 29
click at [245, 495] on div "M" at bounding box center [240, 490] width 32 height 29
type input "********"
click at [161, 457] on div "G" at bounding box center [156, 456] width 29 height 29
click at [132, 230] on div "Реєстраційний знак транспортного засобу Реєстраційний знак транспортного засобу…" at bounding box center [156, 223] width 225 height 47
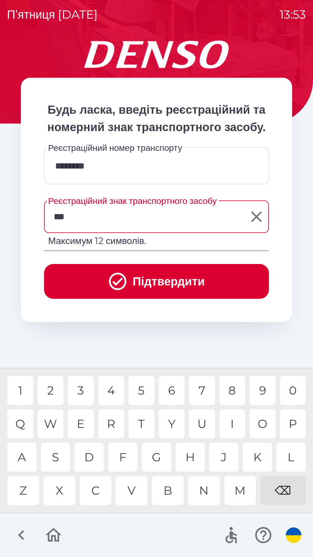
click at [287, 387] on div "0" at bounding box center [293, 390] width 26 height 29
click at [204, 386] on div "7" at bounding box center [202, 390] width 26 height 29
click at [201, 386] on div "7" at bounding box center [202, 390] width 26 height 29
click at [80, 393] on div "3" at bounding box center [81, 390] width 26 height 29
type input "*******"
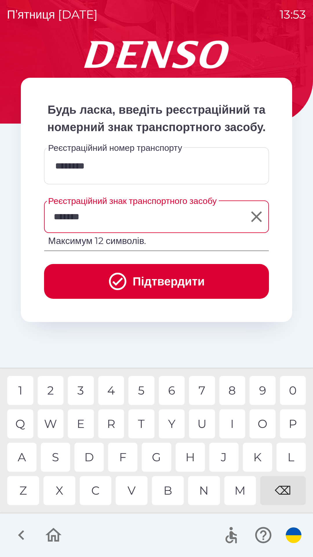
click at [126, 299] on button "Підтвердити" at bounding box center [156, 281] width 225 height 35
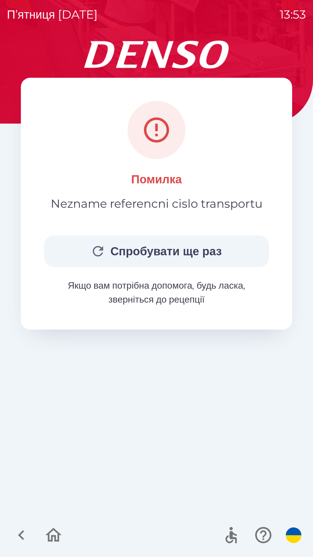
click at [101, 246] on icon "button" at bounding box center [98, 251] width 16 height 16
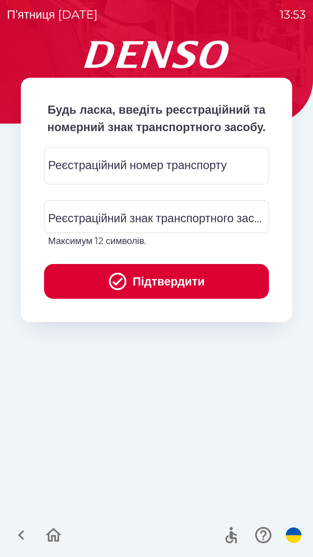
click at [90, 184] on div "Реєстраційний номер транспорту Реєстраційний номер транспорту" at bounding box center [156, 165] width 225 height 37
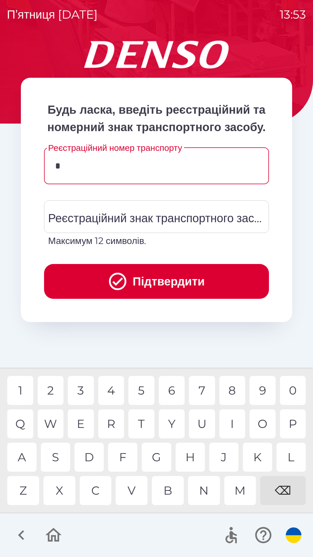
click at [85, 387] on div "3" at bounding box center [81, 390] width 26 height 29
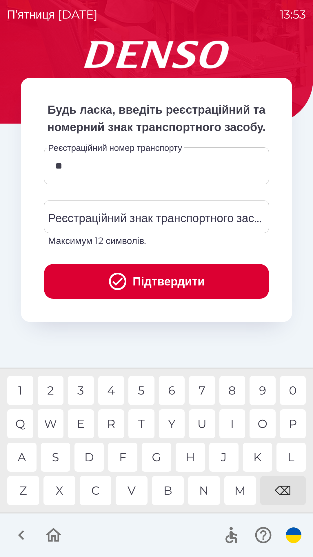
click at [112, 387] on div "4" at bounding box center [111, 390] width 26 height 29
click at [85, 391] on div "3" at bounding box center [81, 390] width 26 height 29
type input "******"
click at [102, 228] on div "Реєстраційний знак транспортного засобу Реєстраційний знак транспортного засобу…" at bounding box center [156, 223] width 225 height 47
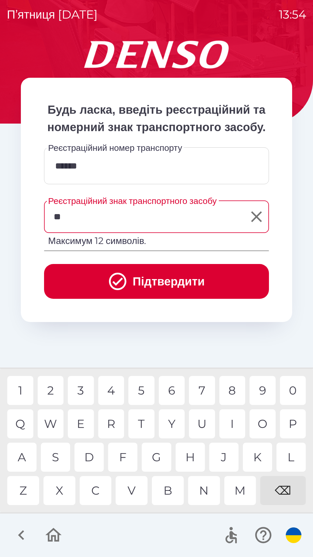
click at [158, 453] on div "G" at bounding box center [156, 456] width 29 height 29
click at [243, 486] on div "M" at bounding box center [240, 490] width 32 height 29
click at [261, 383] on div "9" at bounding box center [263, 390] width 26 height 29
click at [264, 388] on div "9" at bounding box center [263, 390] width 26 height 29
type input "********"
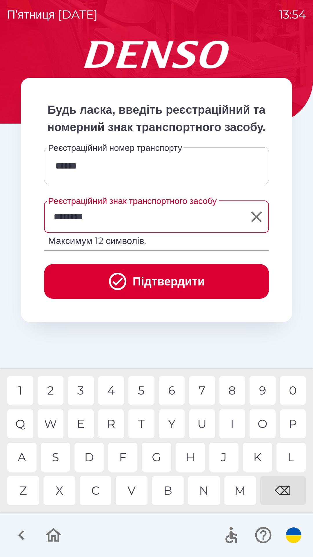
click at [152, 299] on button "Підтвердити" at bounding box center [156, 281] width 225 height 35
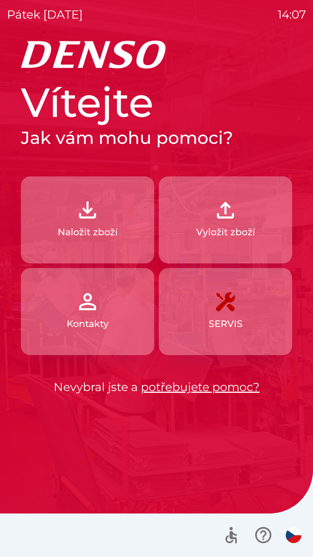
click at [110, 237] on p "Naložit zboží" at bounding box center [88, 232] width 60 height 14
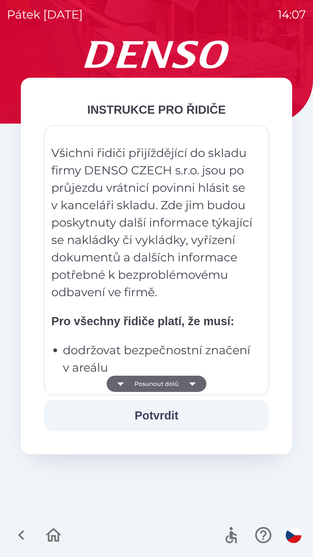
click at [194, 383] on icon "button" at bounding box center [192, 383] width 7 height 3
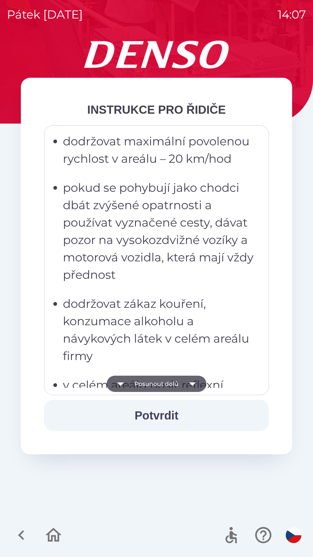
click at [186, 387] on icon "button" at bounding box center [192, 383] width 16 height 16
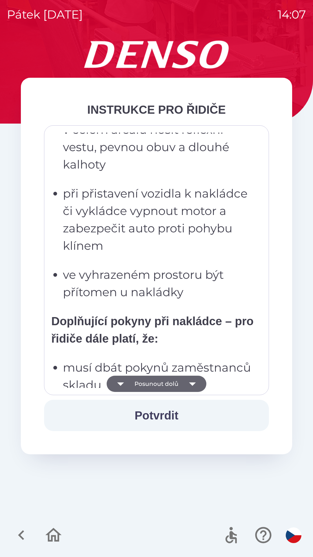
click at [187, 380] on icon "button" at bounding box center [192, 383] width 16 height 16
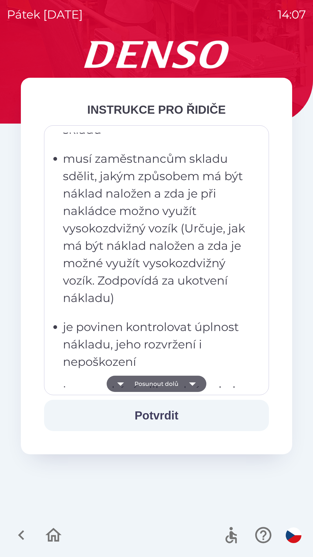
click at [185, 382] on icon "button" at bounding box center [192, 383] width 16 height 16
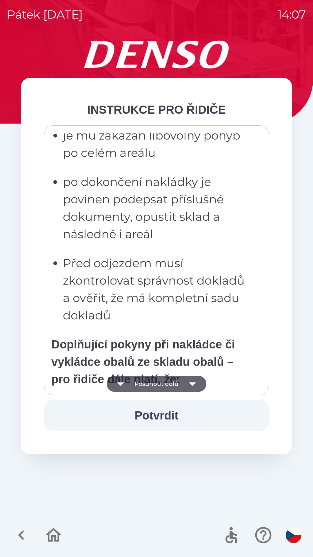
click at [191, 378] on icon "button" at bounding box center [192, 383] width 16 height 16
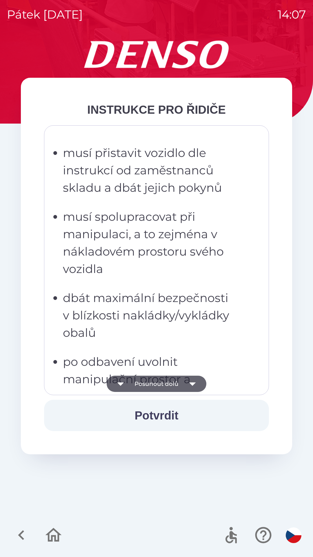
click at [188, 382] on icon "button" at bounding box center [192, 383] width 16 height 16
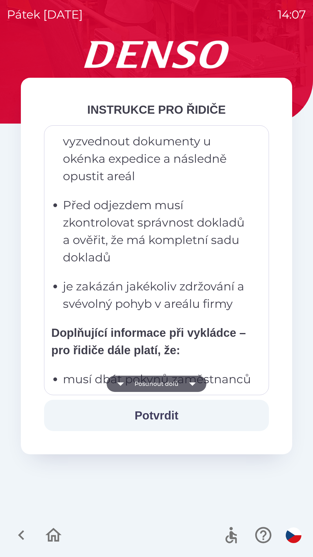
click at [190, 379] on icon "button" at bounding box center [192, 383] width 16 height 16
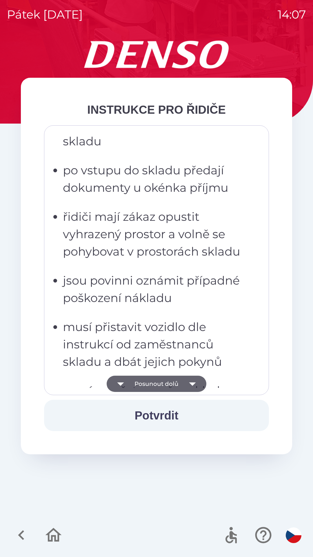
click at [187, 381] on icon "button" at bounding box center [192, 383] width 16 height 16
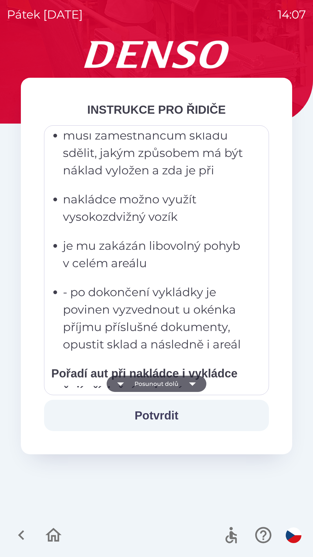
click at [189, 383] on icon "button" at bounding box center [192, 383] width 16 height 16
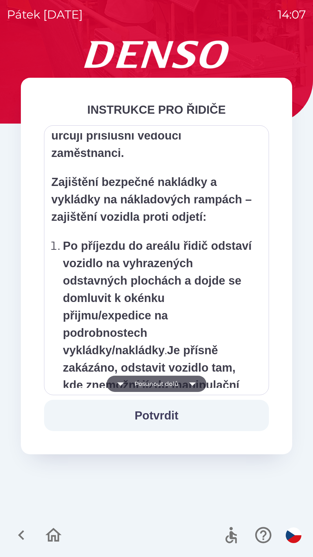
click at [189, 384] on icon "button" at bounding box center [192, 383] width 16 height 16
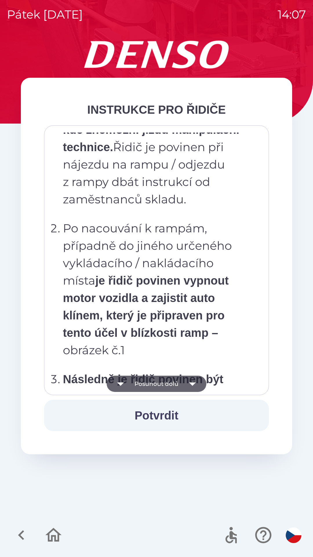
click at [190, 383] on icon "button" at bounding box center [192, 383] width 7 height 3
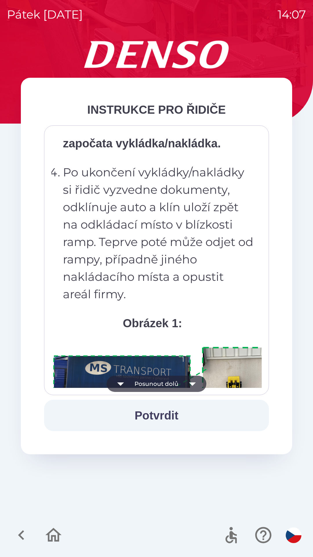
click at [189, 387] on icon "button" at bounding box center [192, 383] width 16 height 16
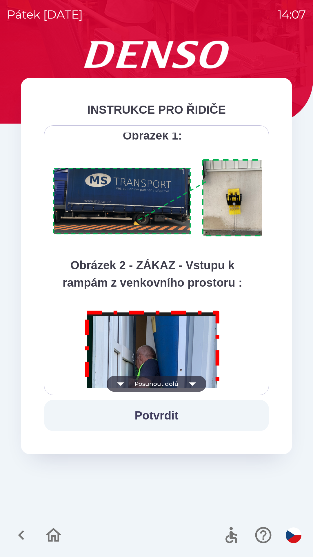
click at [192, 382] on icon "button" at bounding box center [192, 383] width 16 height 16
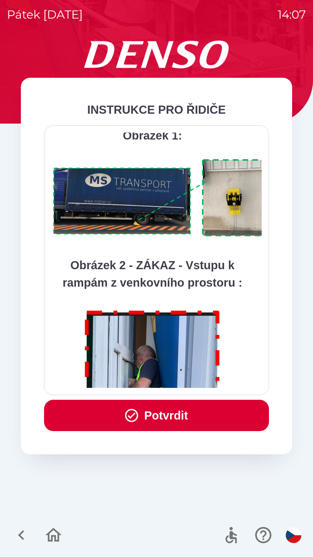
scroll to position [3258, 0]
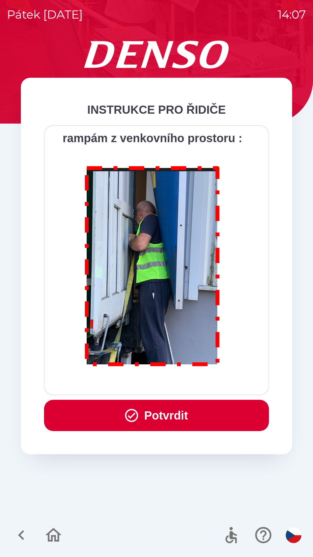
click at [196, 410] on button "Potvrdit" at bounding box center [156, 414] width 225 height 31
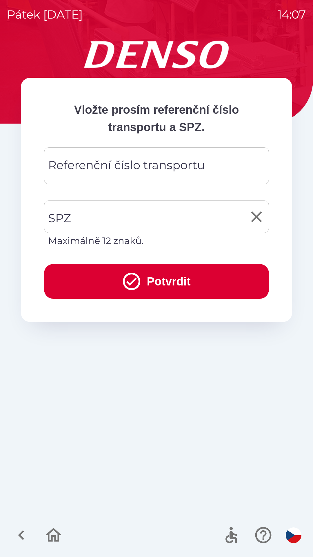
click at [152, 212] on input "SPZ" at bounding box center [152, 216] width 211 height 27
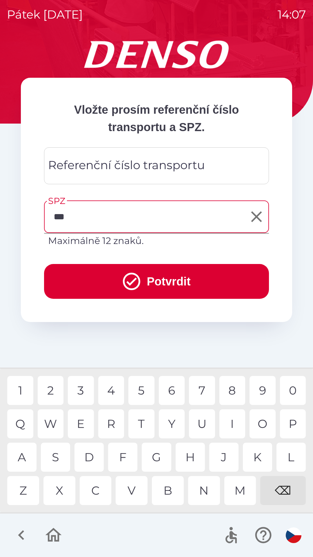
click at [286, 460] on div "L" at bounding box center [291, 456] width 29 height 29
click at [82, 387] on div "3" at bounding box center [81, 390] width 26 height 29
click at [56, 390] on div "2" at bounding box center [51, 390] width 26 height 29
type input "*******"
click at [210, 166] on input "Referenční číslo transportu" at bounding box center [156, 165] width 211 height 23
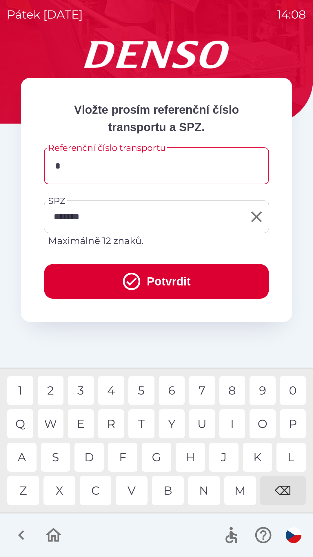
click at [9, 386] on div "1" at bounding box center [20, 390] width 26 height 29
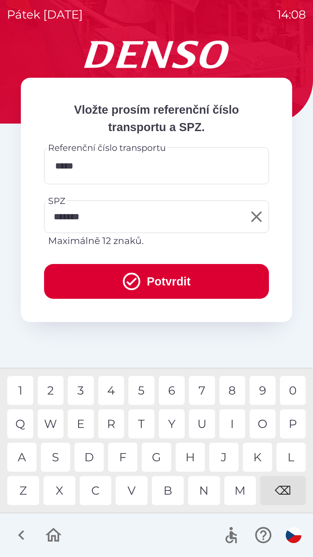
click at [143, 391] on div "5" at bounding box center [141, 390] width 26 height 29
type input "*******"
click at [116, 389] on div "4" at bounding box center [111, 390] width 26 height 29
click at [179, 280] on button "Potvrdit" at bounding box center [156, 281] width 225 height 35
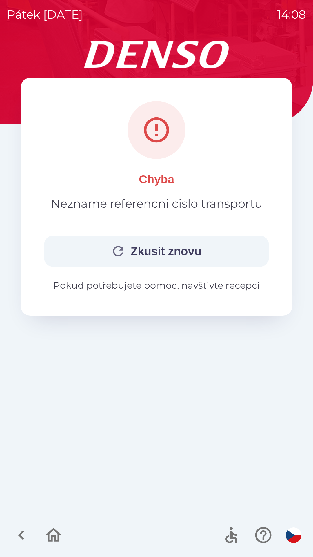
click at [188, 250] on button "Zkusit znovu" at bounding box center [156, 250] width 225 height 31
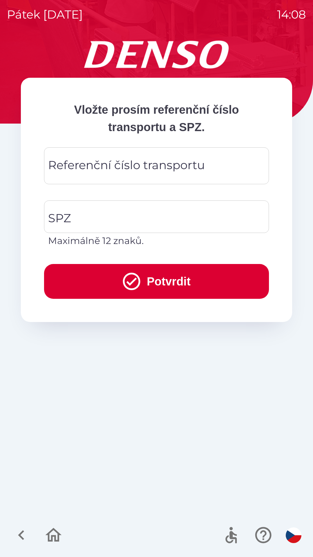
click at [135, 169] on div "Referenční číslo transportu Referenční číslo transportu" at bounding box center [156, 165] width 225 height 37
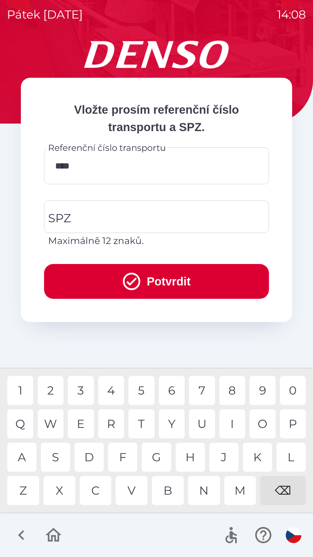
click at [52, 390] on div "2" at bounding box center [51, 390] width 26 height 29
type input "******"
click at [137, 205] on input "SPZ" at bounding box center [152, 216] width 211 height 27
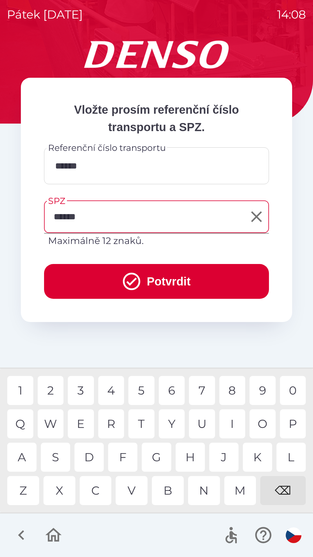
type input "*******"
click at [187, 275] on button "Potvrdit" at bounding box center [156, 281] width 225 height 35
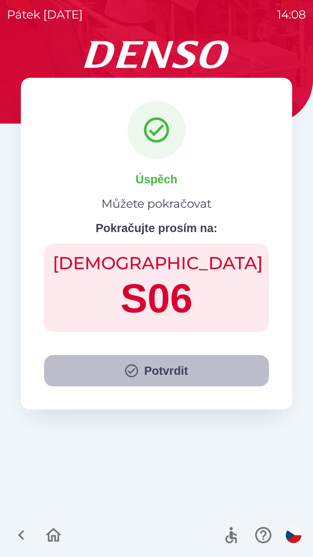
click at [161, 370] on button "Potvrdit" at bounding box center [156, 370] width 225 height 31
